Goal: Check status: Check status

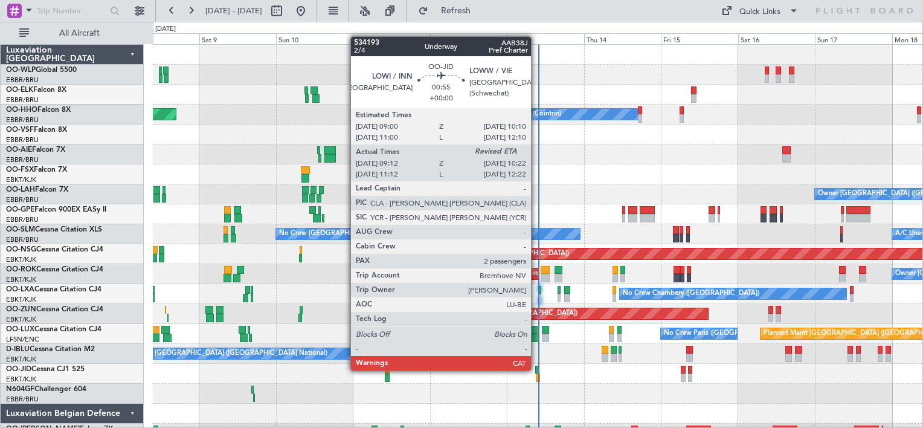
click at [537, 369] on div at bounding box center [537, 370] width 4 height 8
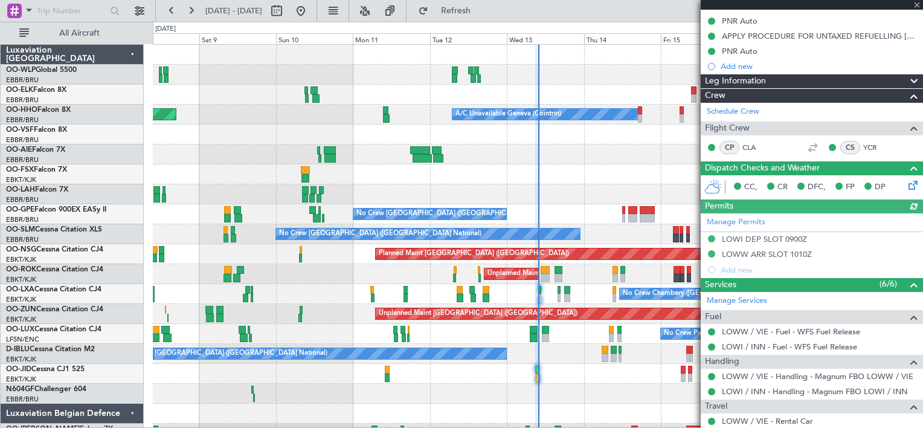
scroll to position [251, 0]
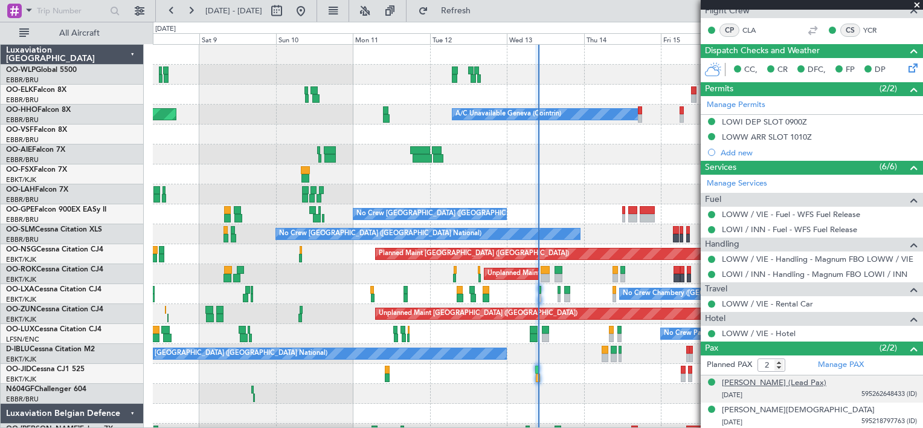
click at [803, 382] on div "[PERSON_NAME] (Lead Pax)" at bounding box center [774, 383] width 105 height 12
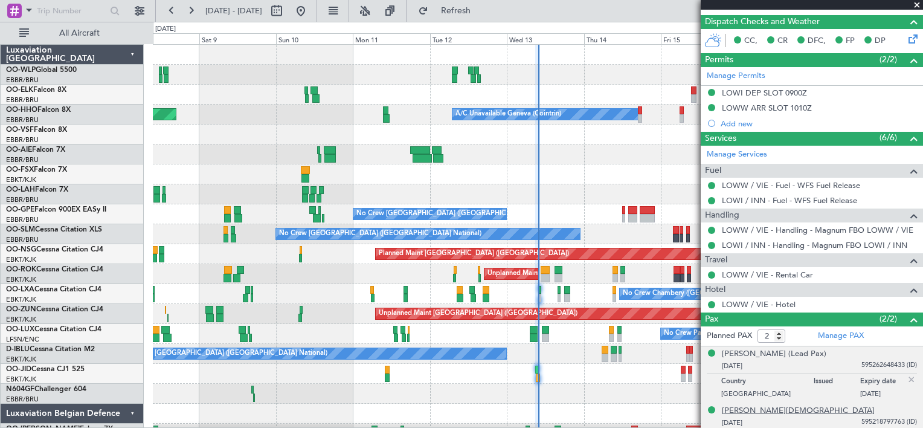
click at [802, 409] on div "[PERSON_NAME][DEMOGRAPHIC_DATA]" at bounding box center [798, 411] width 153 height 12
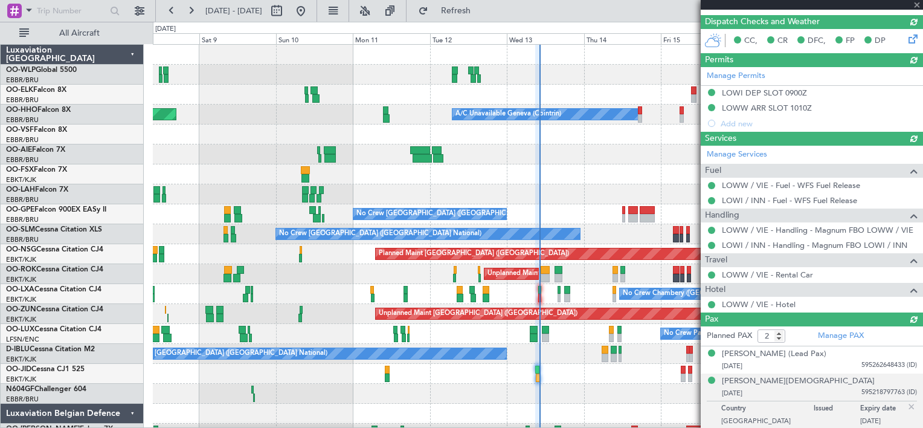
type input "10:11"
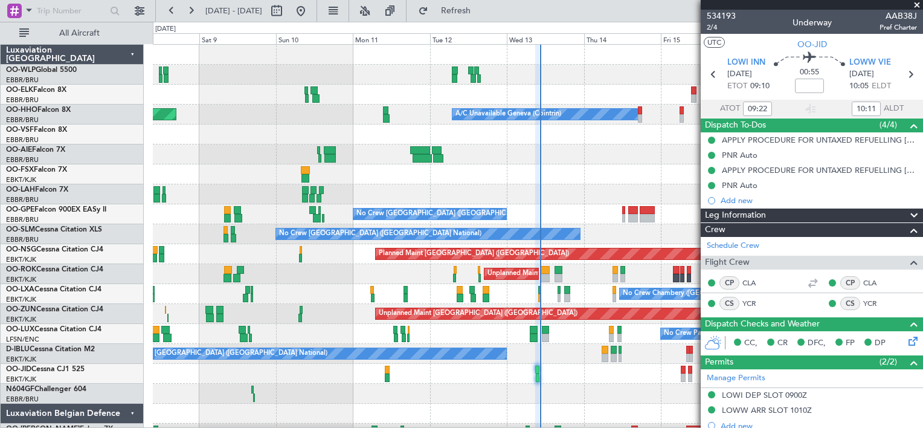
scroll to position [282, 0]
